Goal: Ask a question

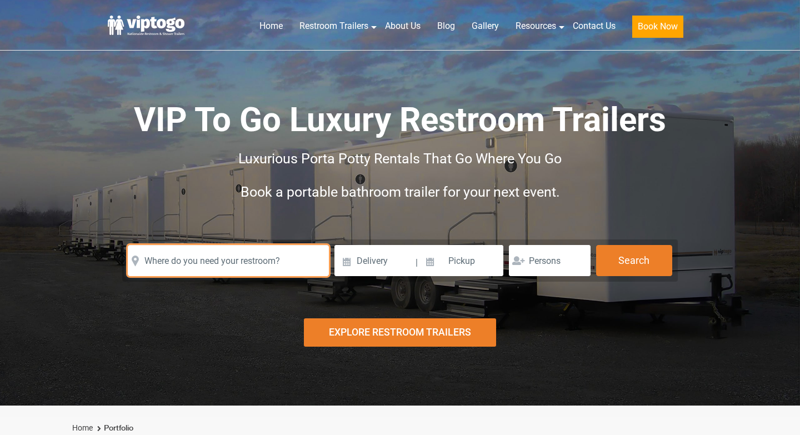
click at [250, 262] on input "text" at bounding box center [228, 260] width 201 height 31
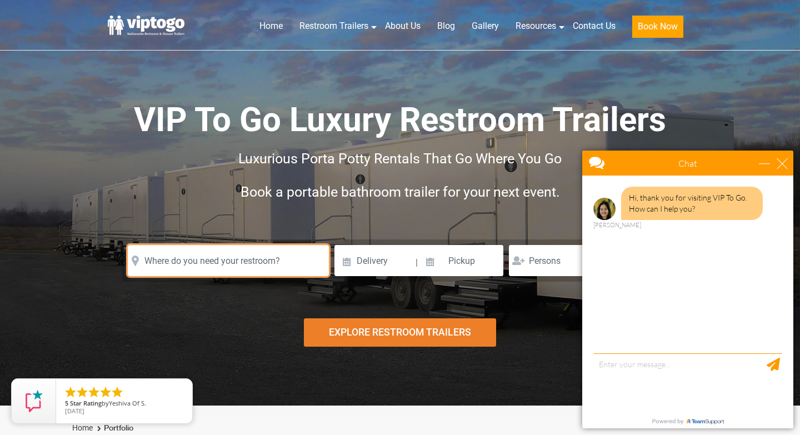
type input "4"
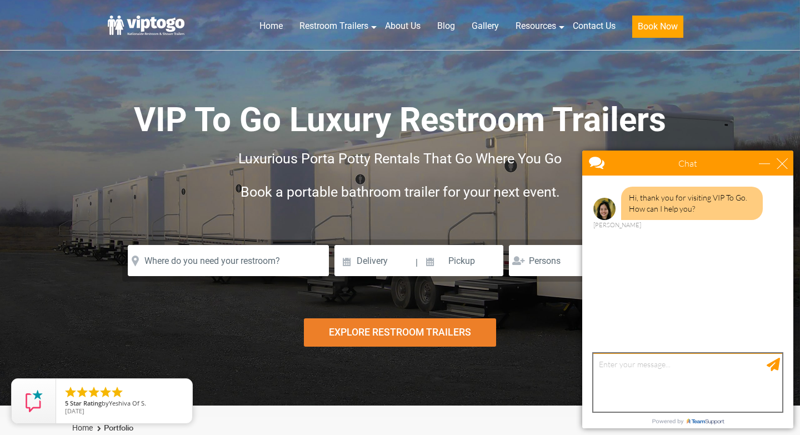
click at [608, 364] on textarea "type your message" at bounding box center [687, 382] width 189 height 58
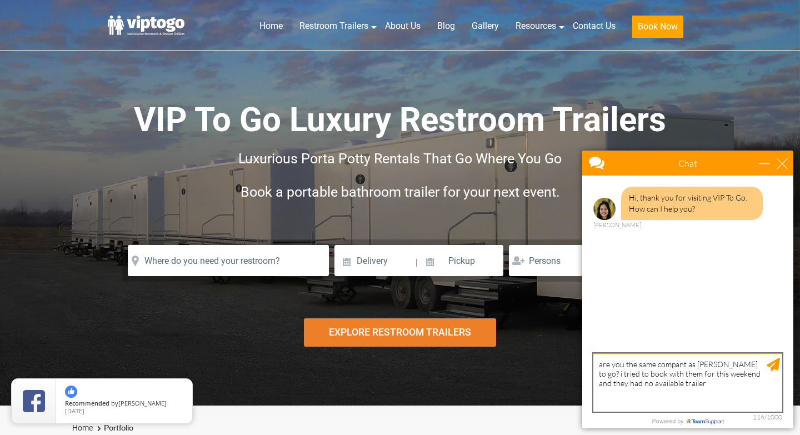
type textarea "are you the same compant as [PERSON_NAME] to go? i tried to book with them for …"
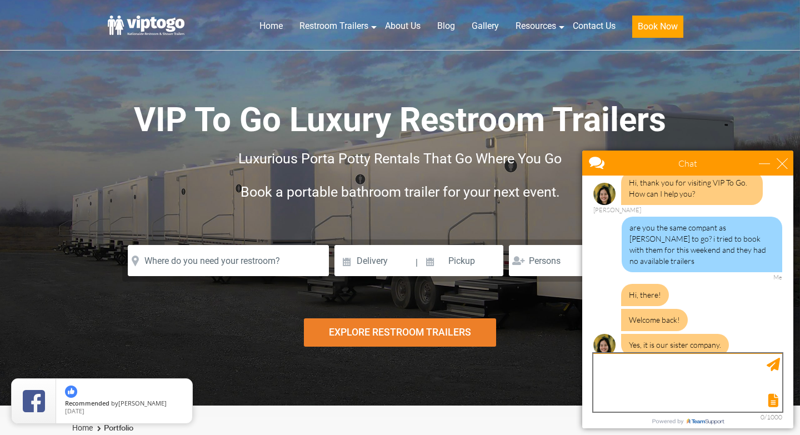
scroll to position [49, 0]
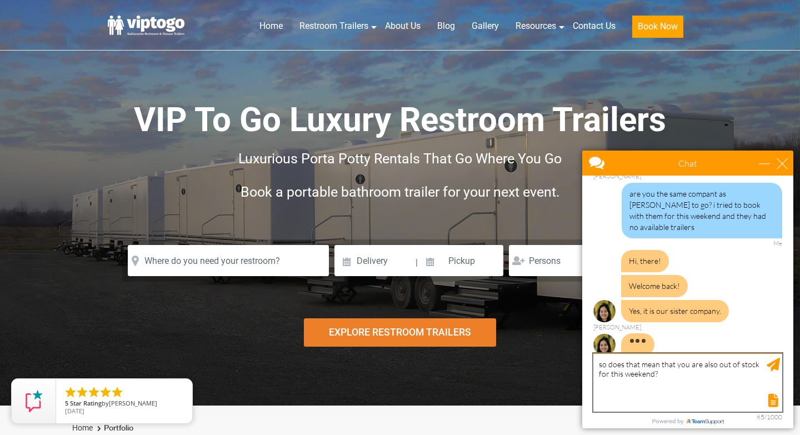
type textarea "so does that mean that you are also out of stock for this weekend?"
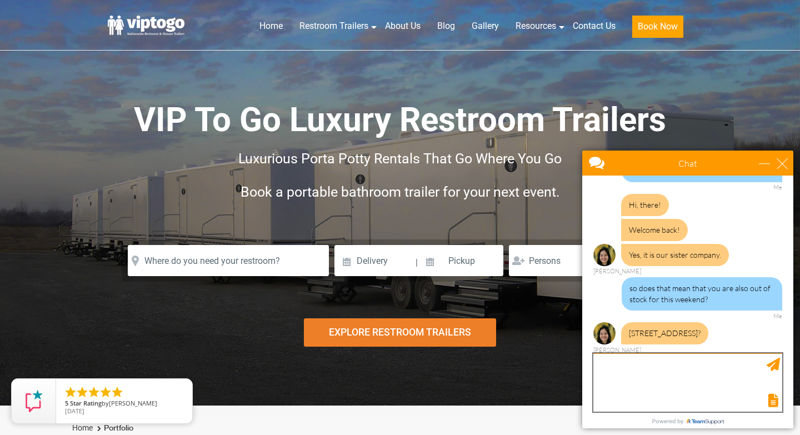
scroll to position [105, 0]
type textarea "yes"
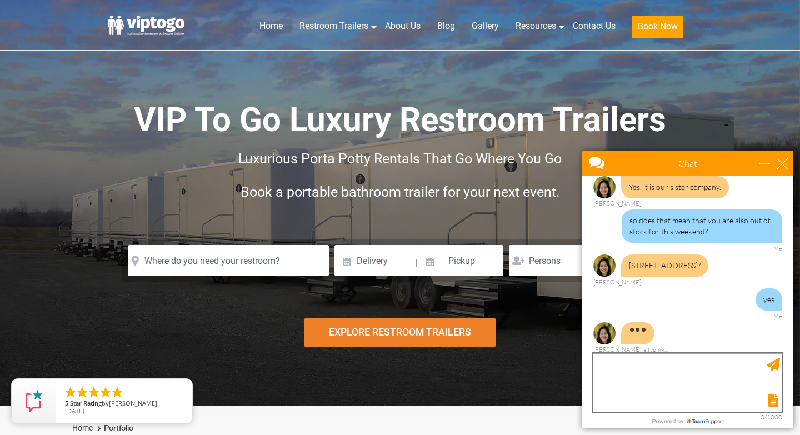
scroll to position [217, 0]
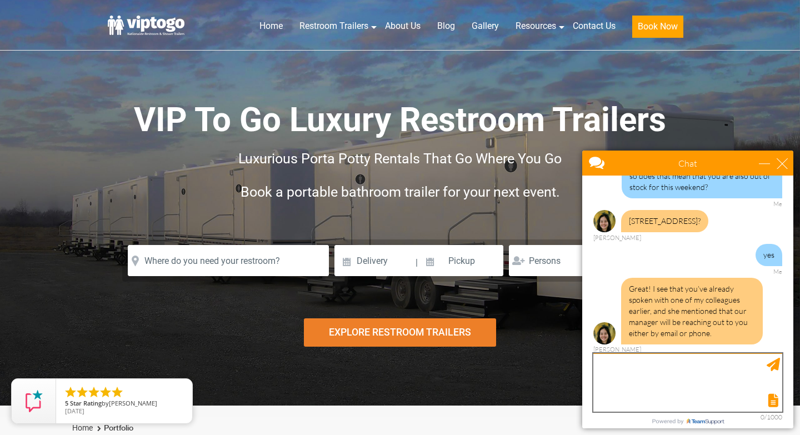
click at [659, 369] on textarea "type your message" at bounding box center [687, 382] width 189 height 58
type textarea "yes they just called and told me youre booked"
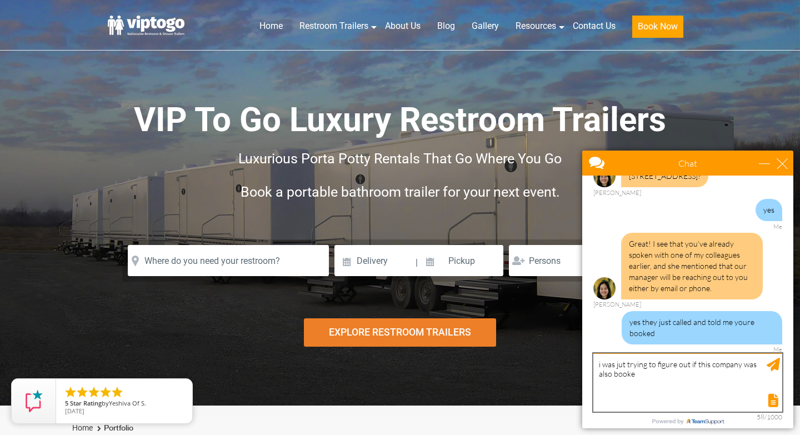
type textarea "i was jut trying to figure out if this company was also booked"
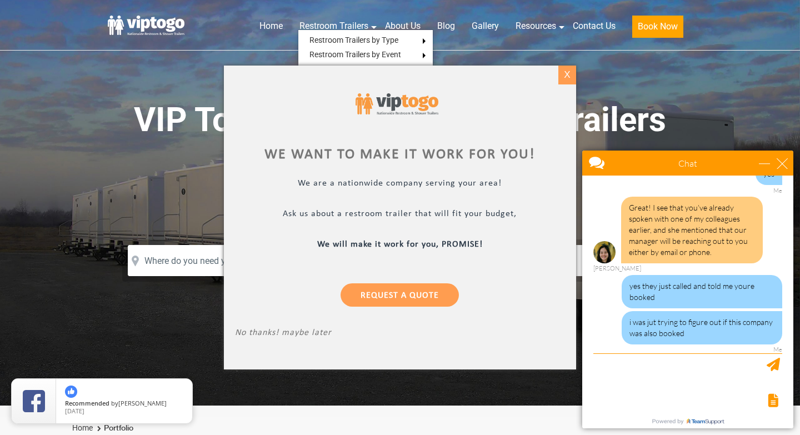
click at [565, 82] on div "X" at bounding box center [566, 75] width 17 height 19
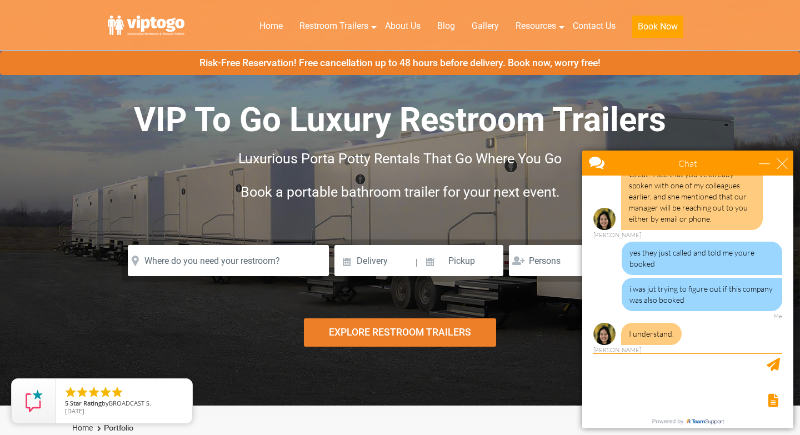
scroll to position [48, 0]
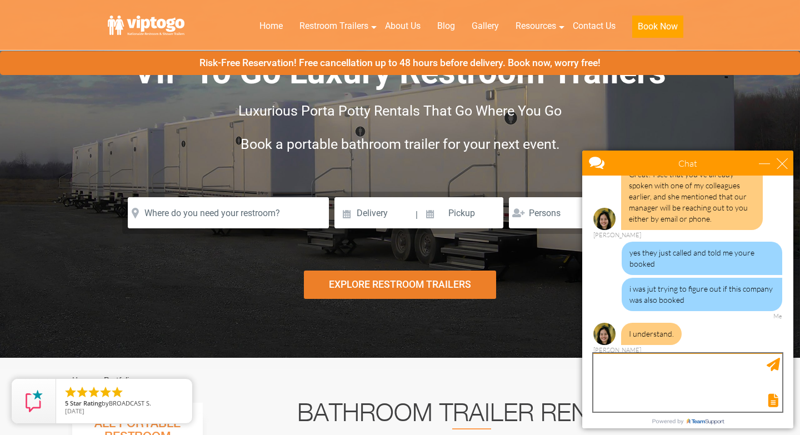
click at [691, 378] on textarea "type your message" at bounding box center [687, 382] width 189 height 58
type textarea "can you confirm?"
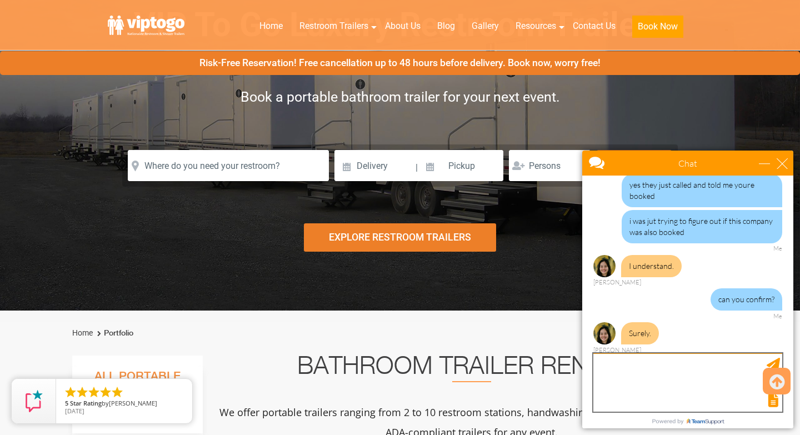
scroll to position [97, 0]
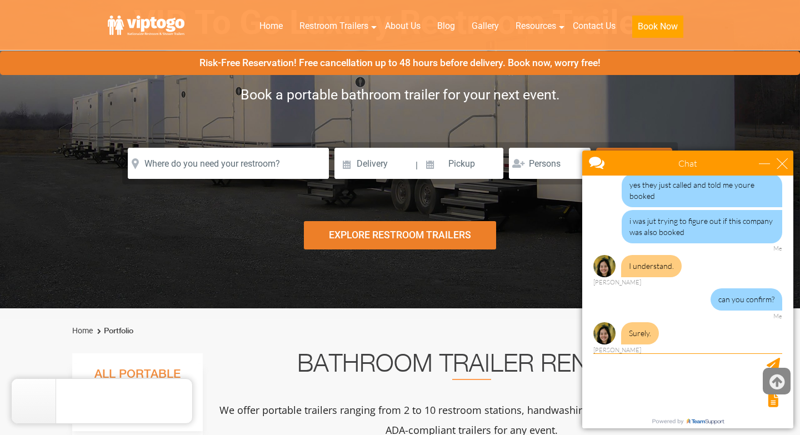
click at [779, 387] on icon at bounding box center [776, 382] width 15 height 27
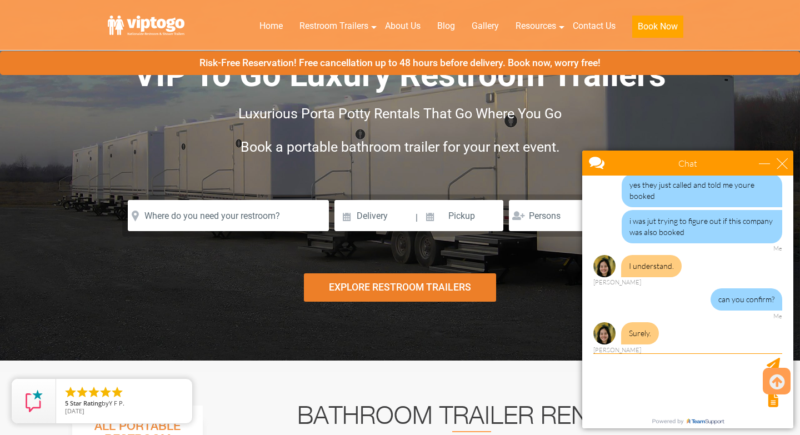
scroll to position [76, 0]
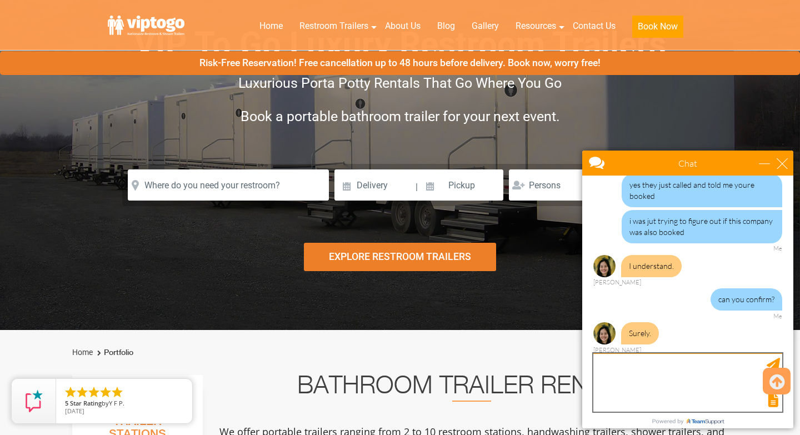
click at [704, 380] on textarea "type your message" at bounding box center [687, 382] width 189 height 58
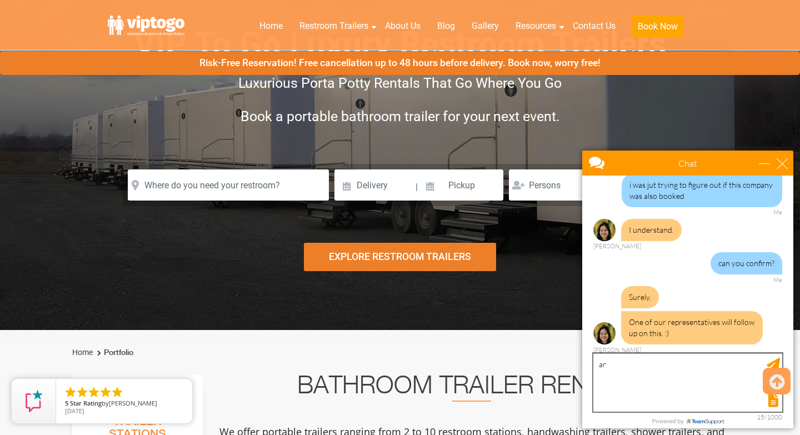
type textarea "a"
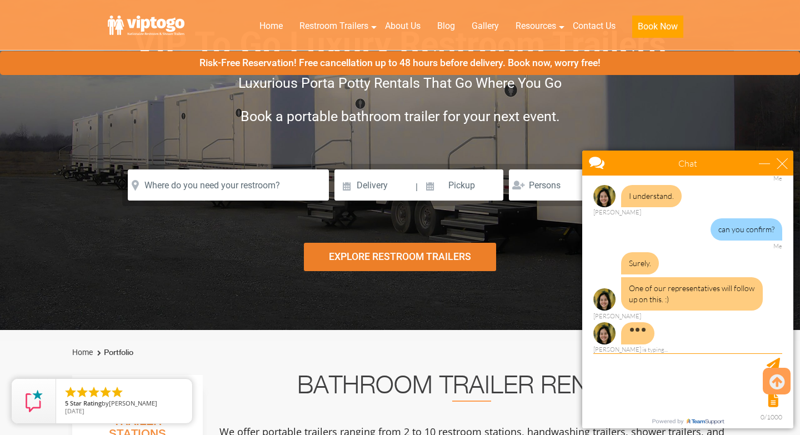
click at [784, 168] on div "Chat" at bounding box center [687, 163] width 211 height 25
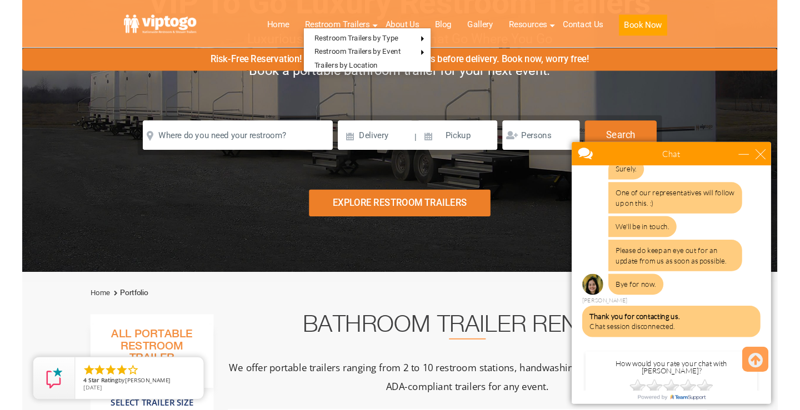
scroll to position [546, 0]
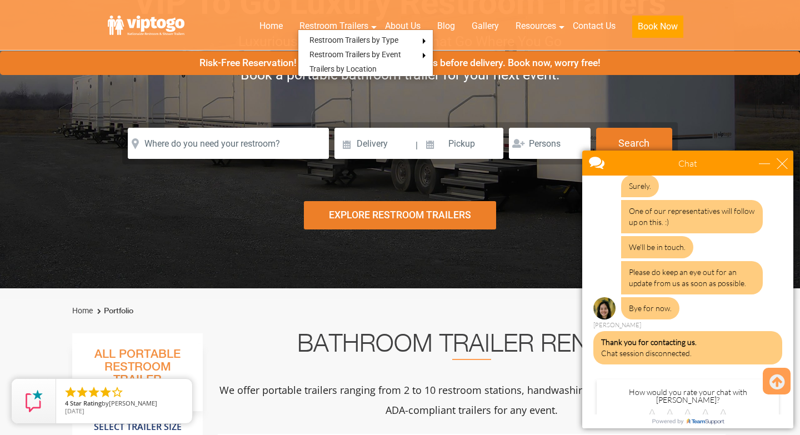
click at [784, 171] on div "Chat" at bounding box center [687, 163] width 211 height 25
